Goal: Task Accomplishment & Management: Use online tool/utility

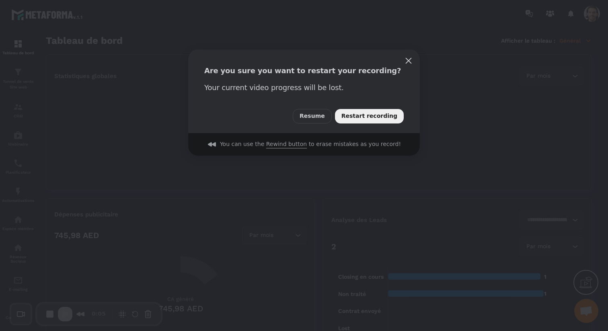
click at [373, 113] on span "Restart recording" at bounding box center [369, 116] width 56 height 9
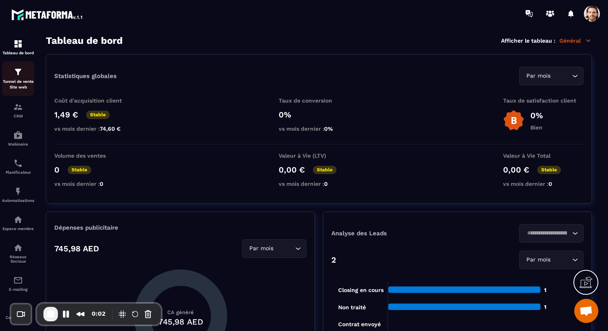
click at [19, 82] on p "Tunnel de vente Site web" at bounding box center [18, 84] width 32 height 11
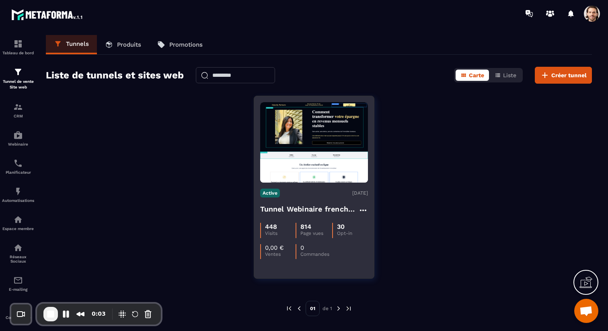
click at [324, 206] on h4 "Tunnel Webinaire frenchy partners" at bounding box center [309, 208] width 98 height 11
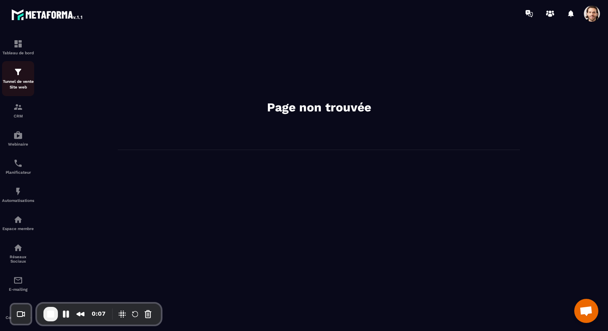
click at [17, 84] on p "Tunnel de vente Site web" at bounding box center [18, 84] width 32 height 11
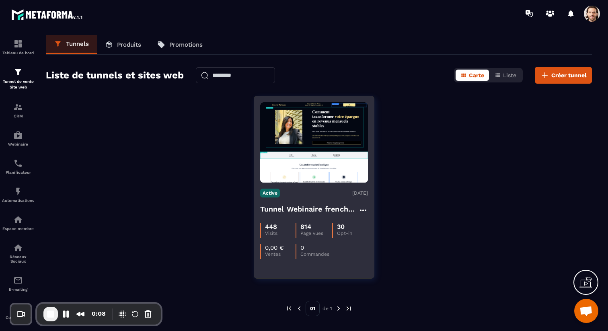
click at [300, 206] on h4 "Tunnel Webinaire frenchy partners" at bounding box center [309, 208] width 98 height 11
